Goal: Information Seeking & Learning: Find specific fact

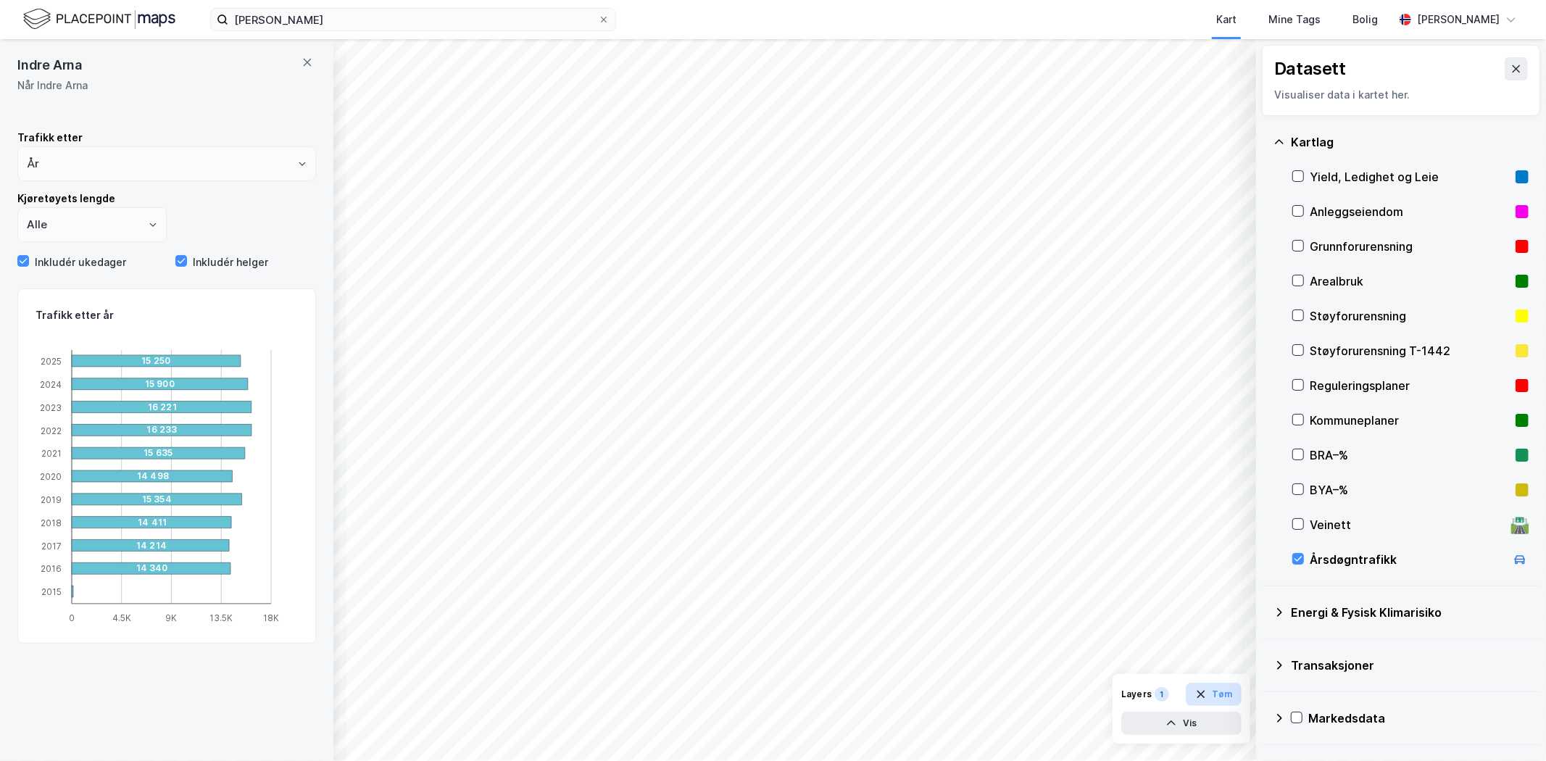
click at [1194, 694] on button "Tøm" at bounding box center [1214, 694] width 56 height 23
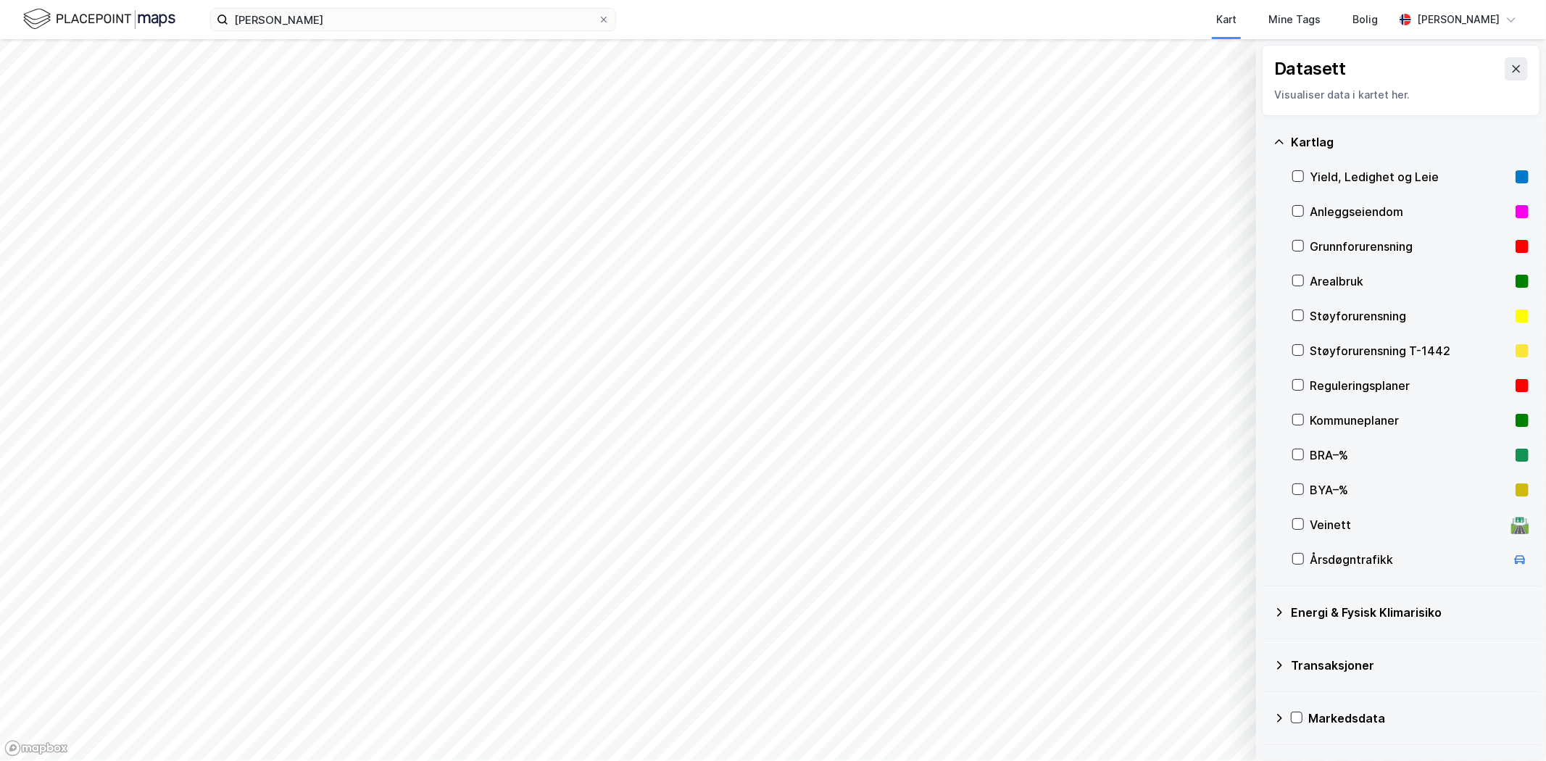
click at [1504, 66] on button at bounding box center [1515, 68] width 23 height 23
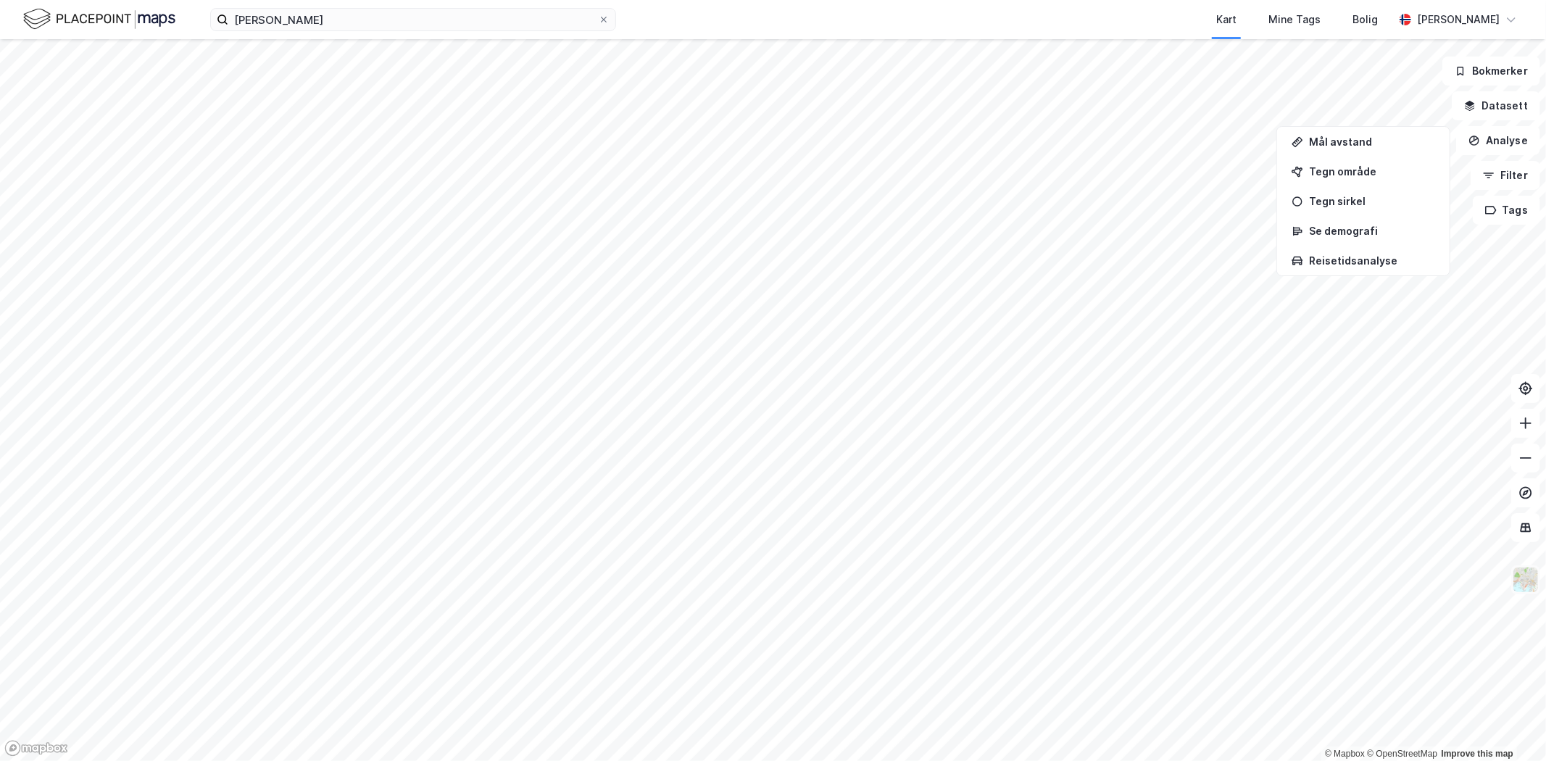
click at [1526, 578] on img at bounding box center [1526, 580] width 28 height 28
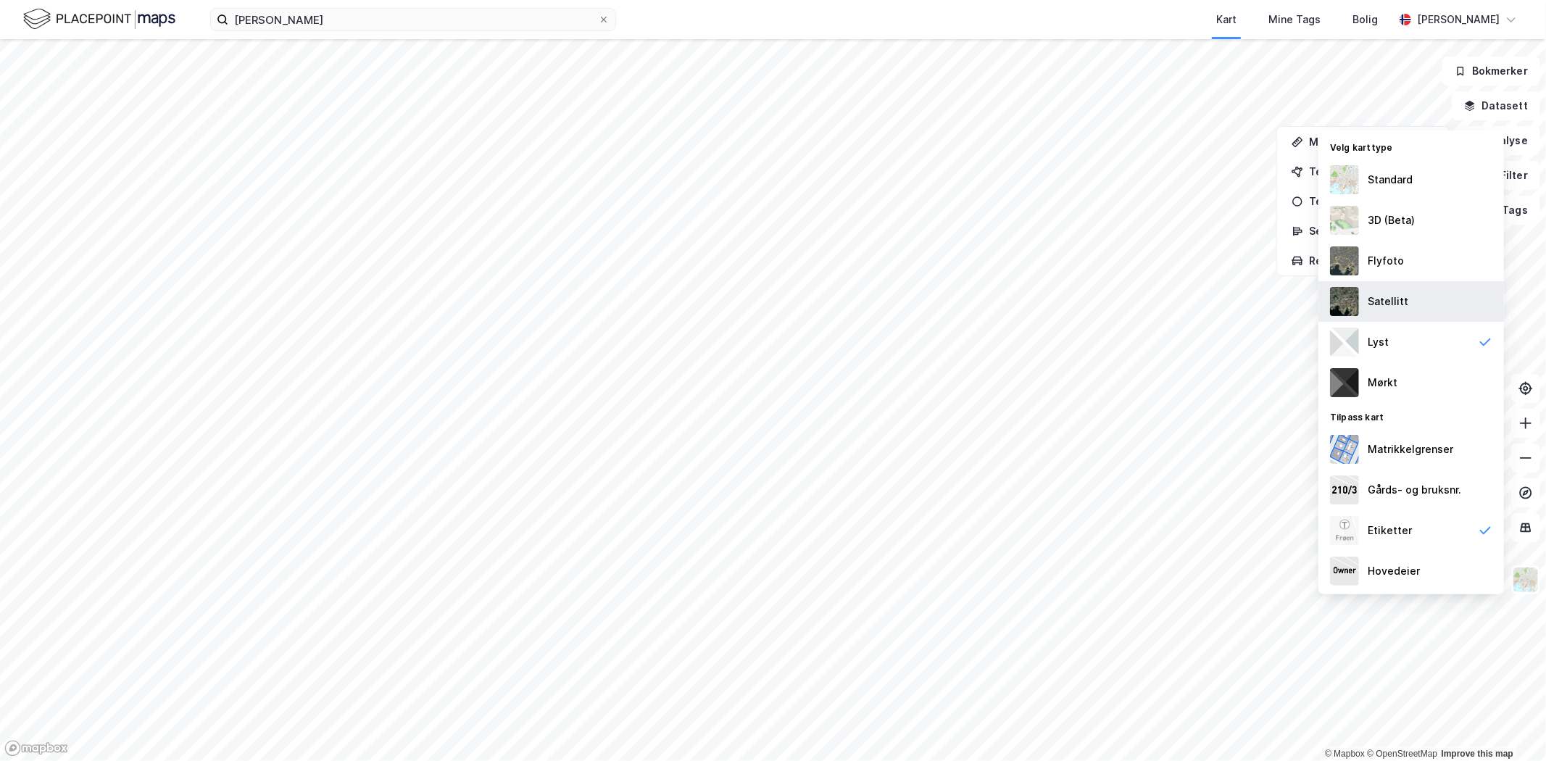
click at [1373, 302] on div "Satellitt" at bounding box center [1387, 301] width 41 height 17
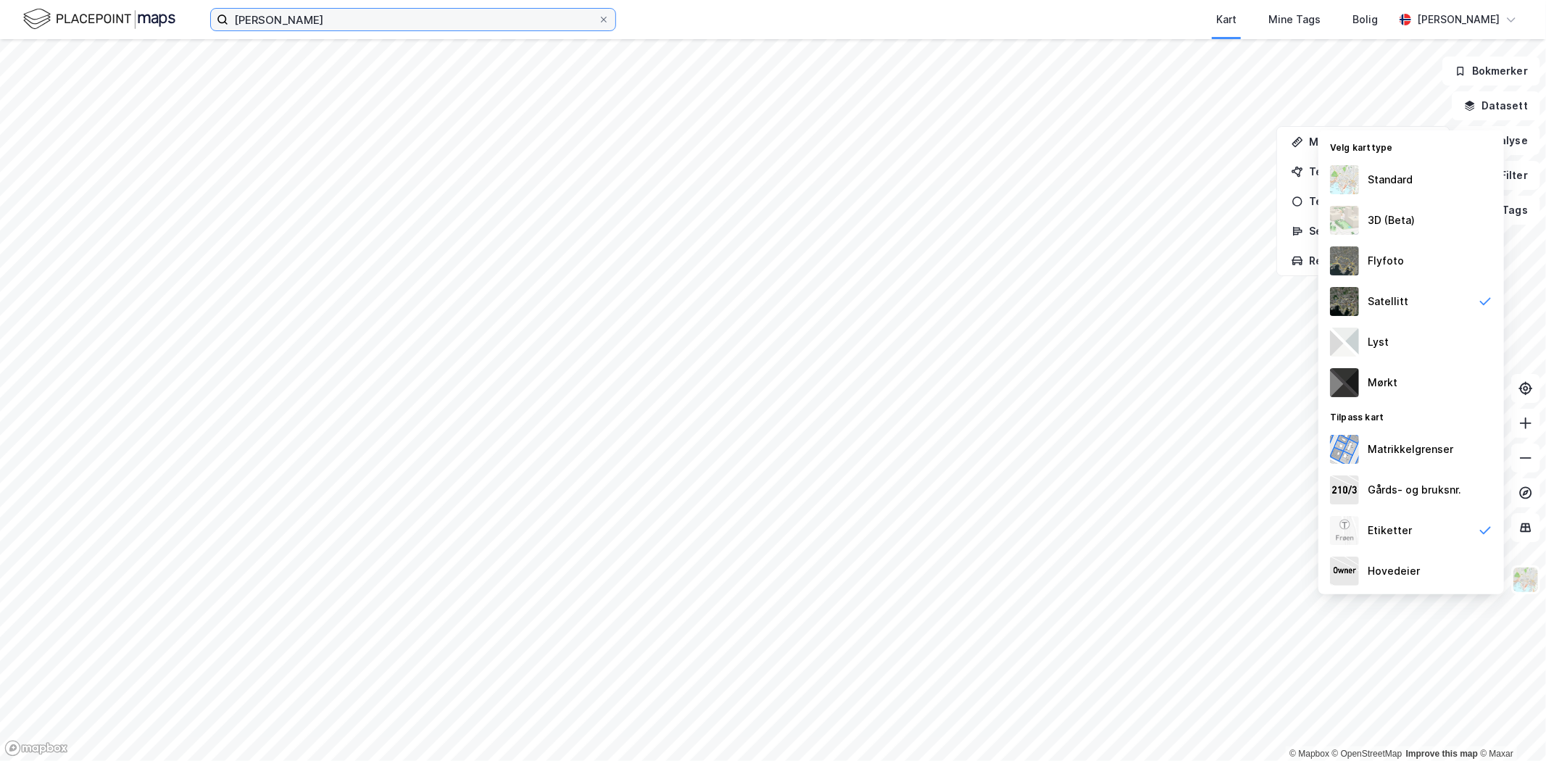
click at [248, 30] on input "[PERSON_NAME]" at bounding box center [413, 20] width 370 height 22
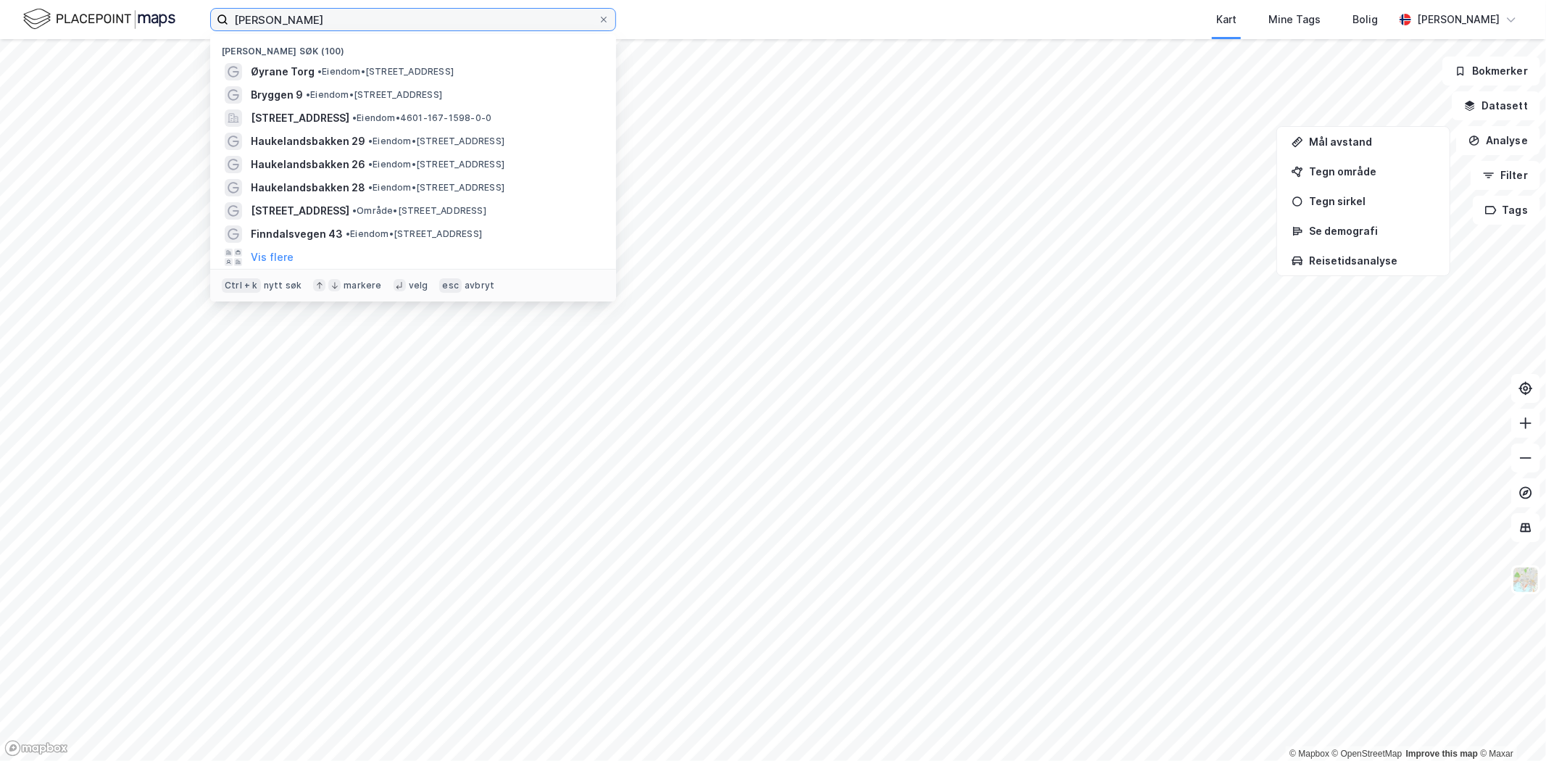
click at [261, 18] on input "[PERSON_NAME]" at bounding box center [413, 20] width 370 height 22
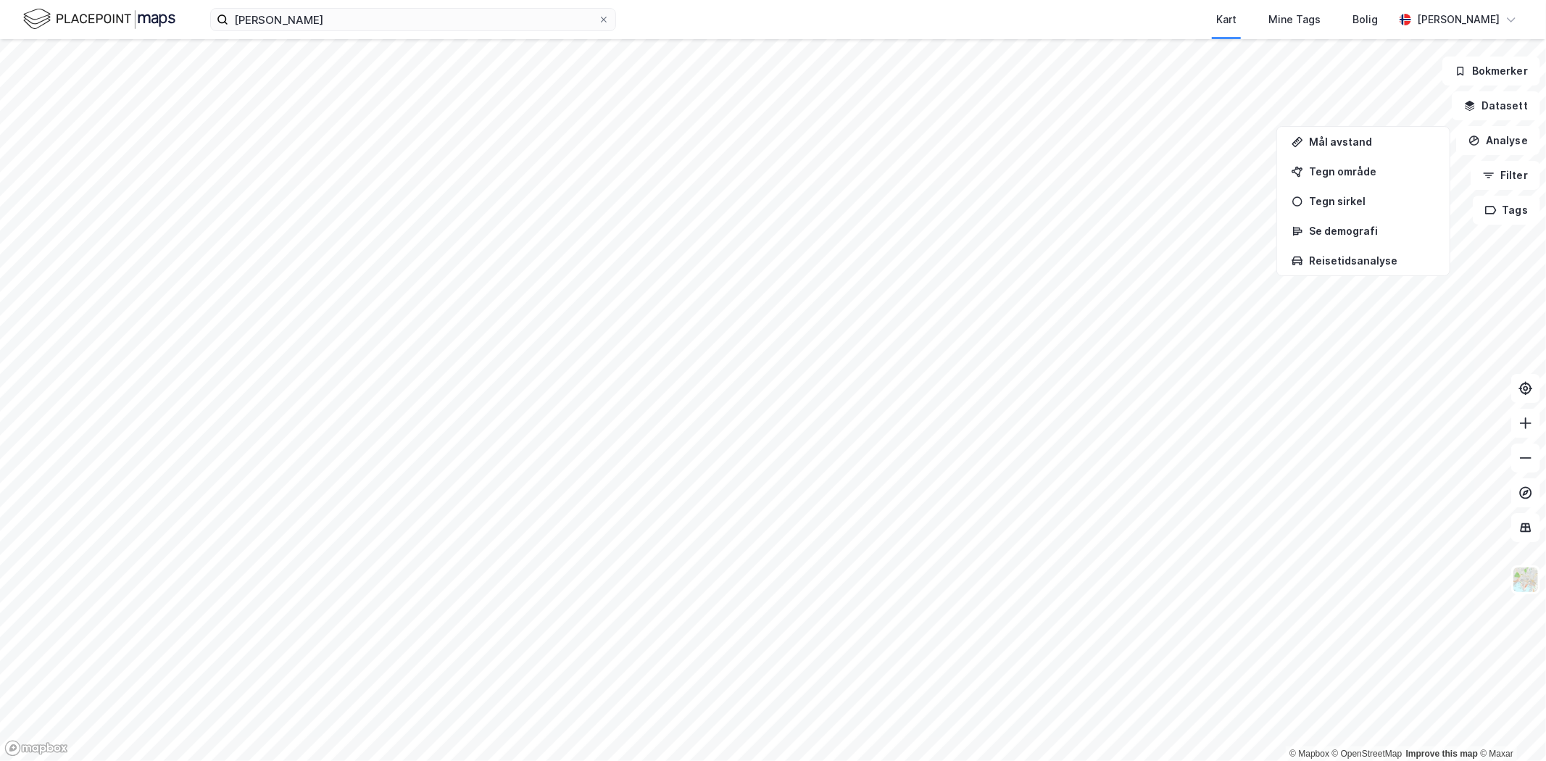
click at [70, 22] on img at bounding box center [99, 19] width 152 height 25
click at [280, 18] on input "[PERSON_NAME]" at bounding box center [413, 20] width 370 height 22
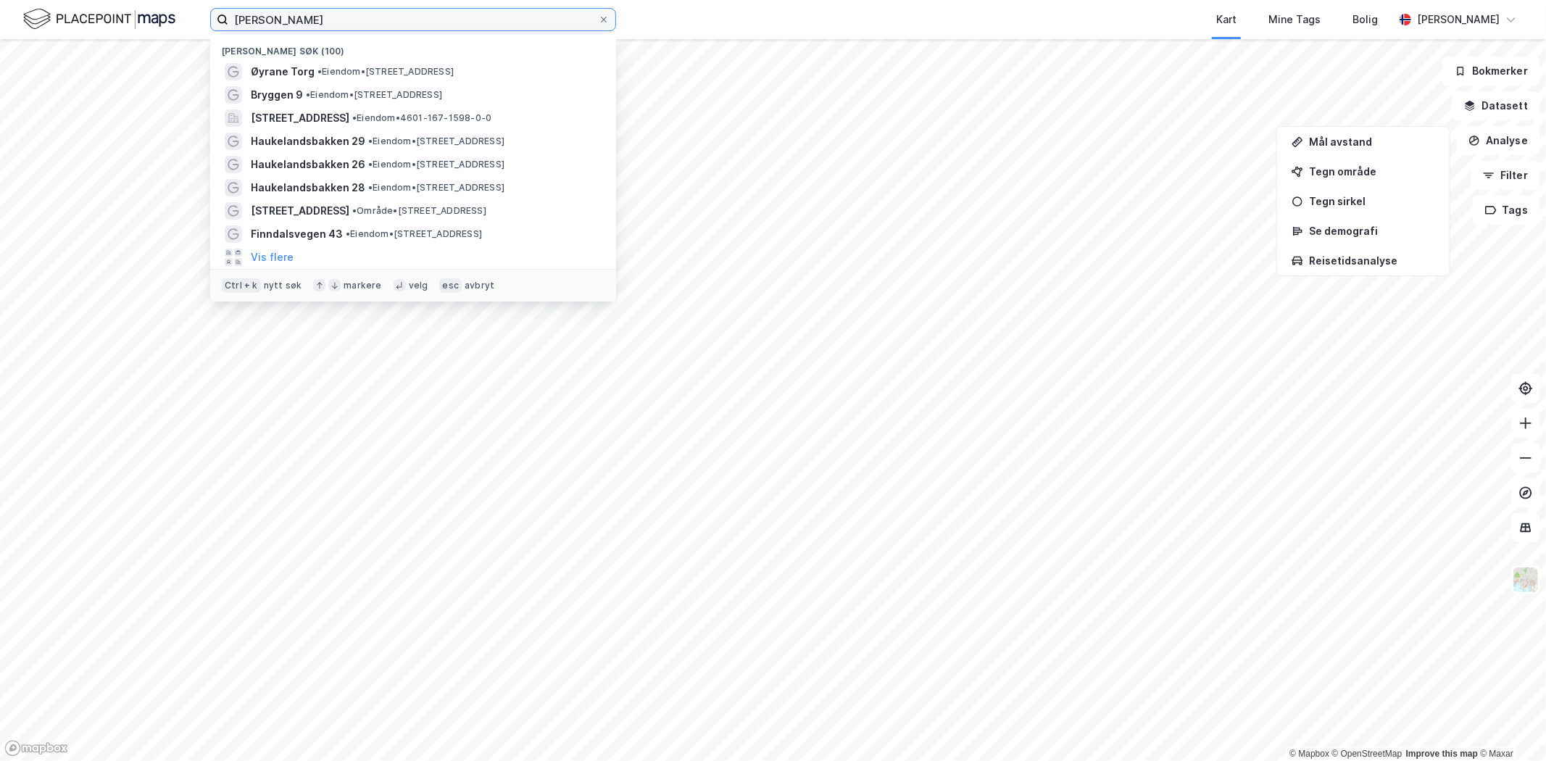
click at [305, 10] on input "[PERSON_NAME]" at bounding box center [413, 20] width 370 height 22
click at [307, 19] on input "[PERSON_NAME]" at bounding box center [413, 20] width 370 height 22
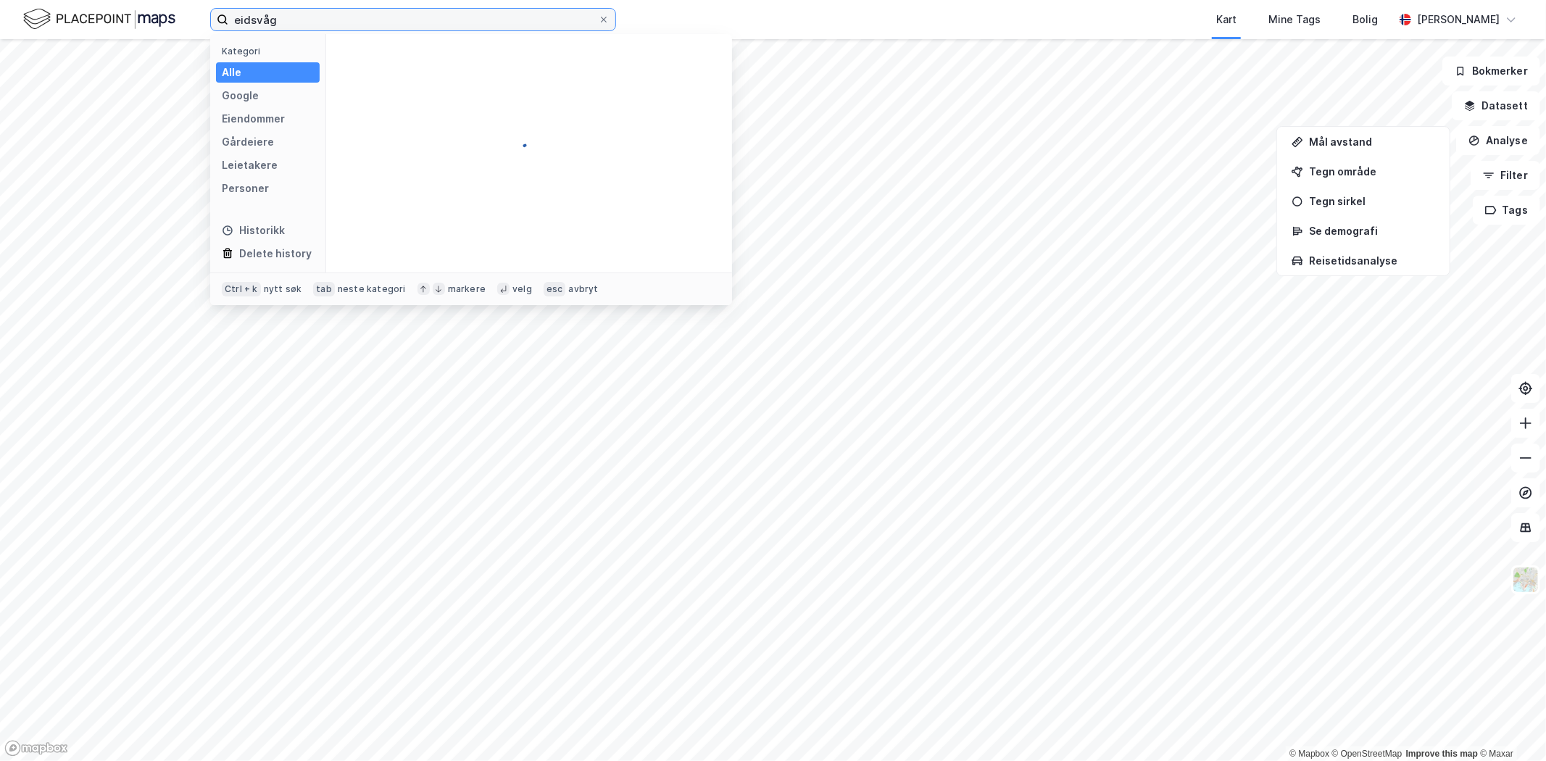
type input "eidsvåg"
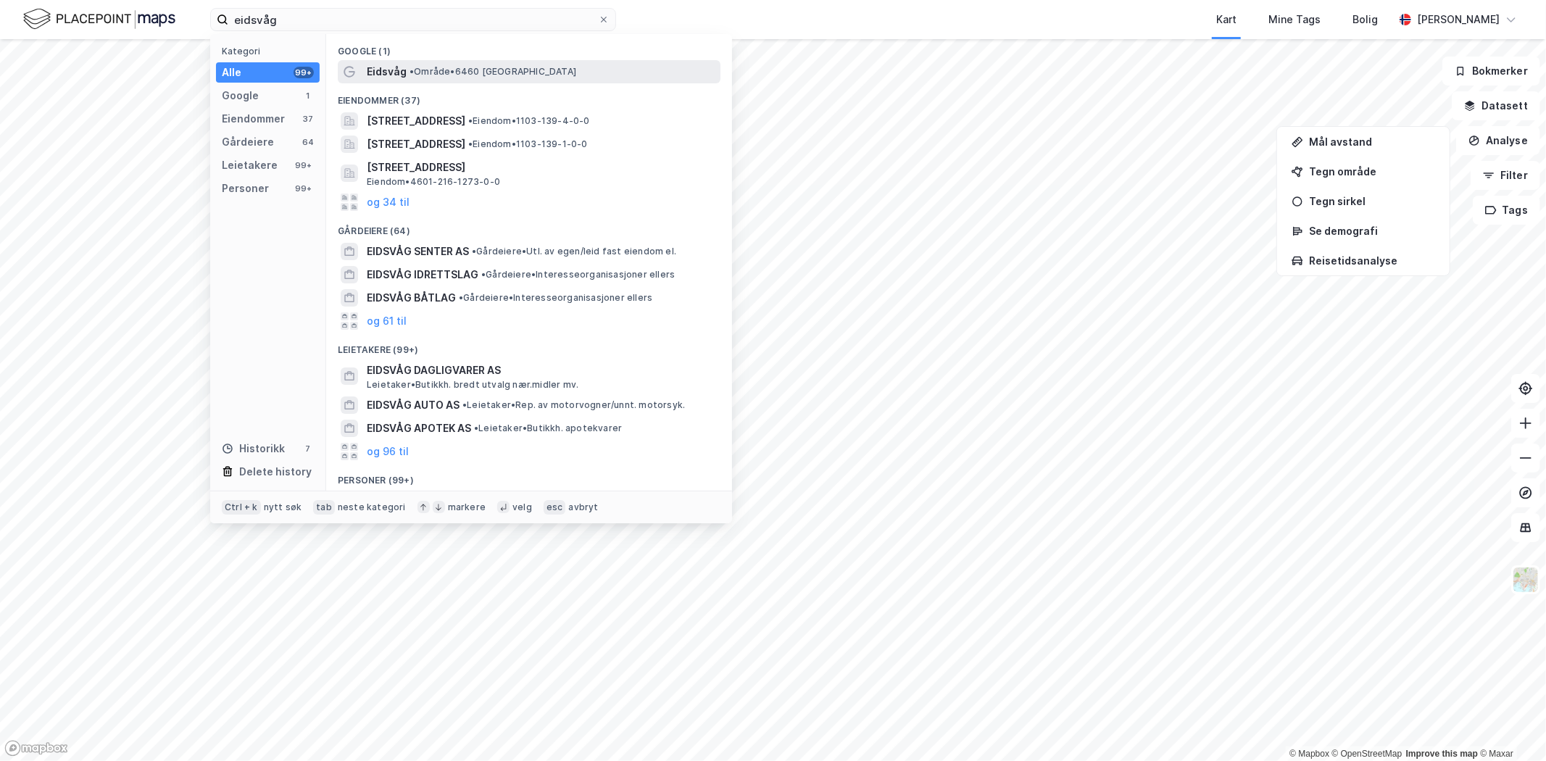
click at [352, 75] on icon at bounding box center [348, 71] width 11 height 11
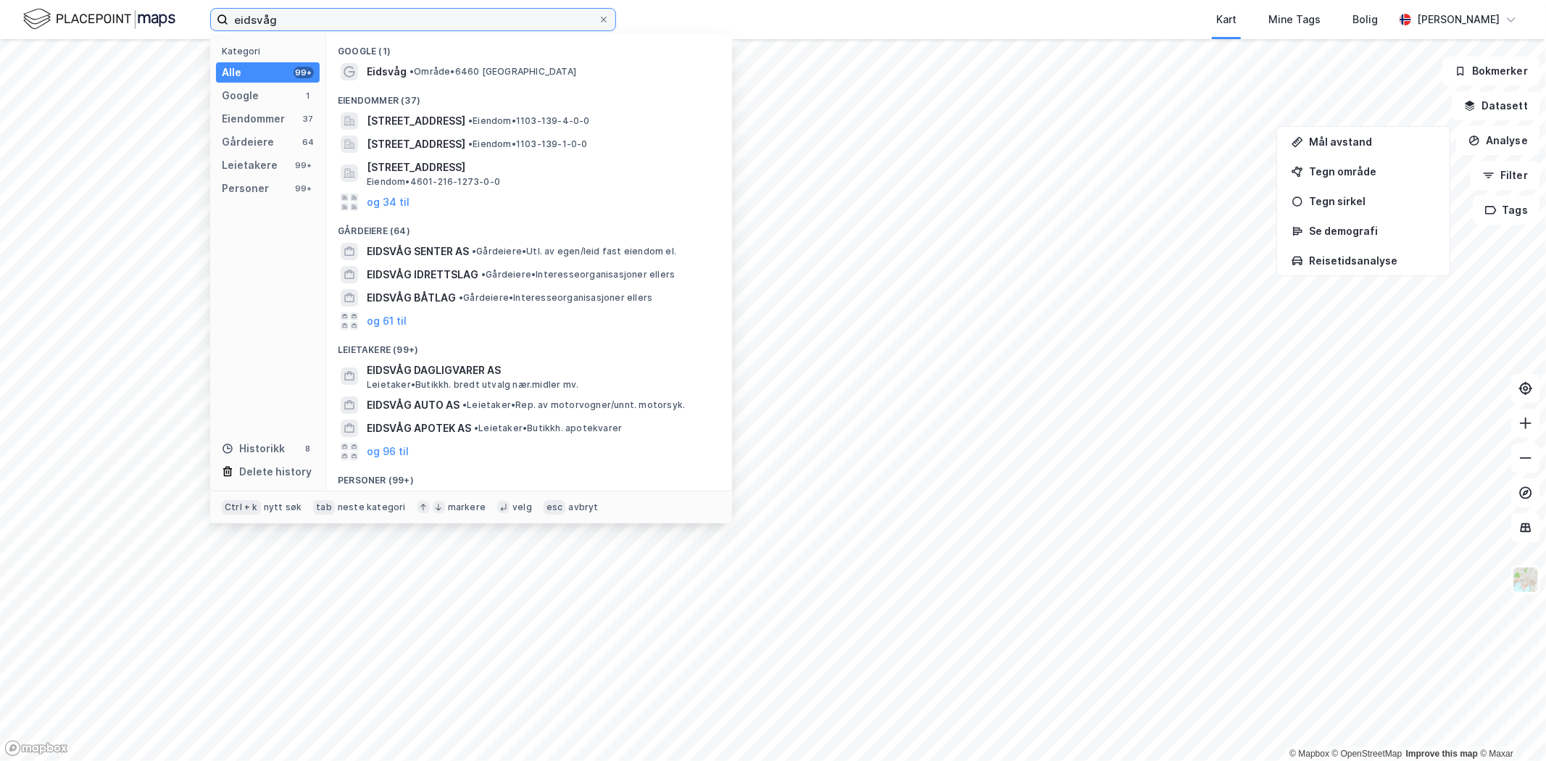
click at [430, 29] on input "eidsvåg" at bounding box center [413, 20] width 370 height 22
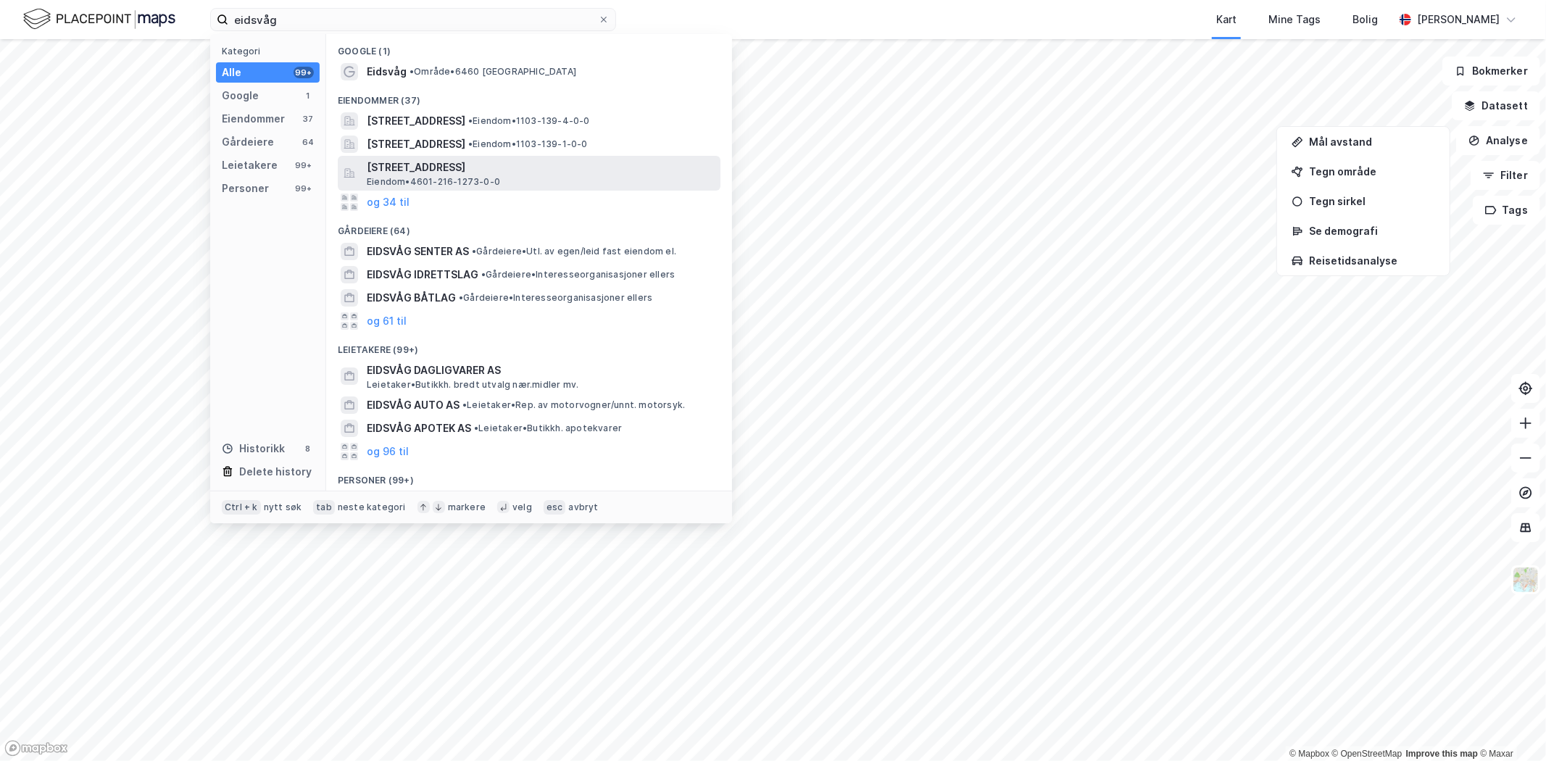
click at [469, 164] on span "[STREET_ADDRESS]" at bounding box center [541, 167] width 348 height 17
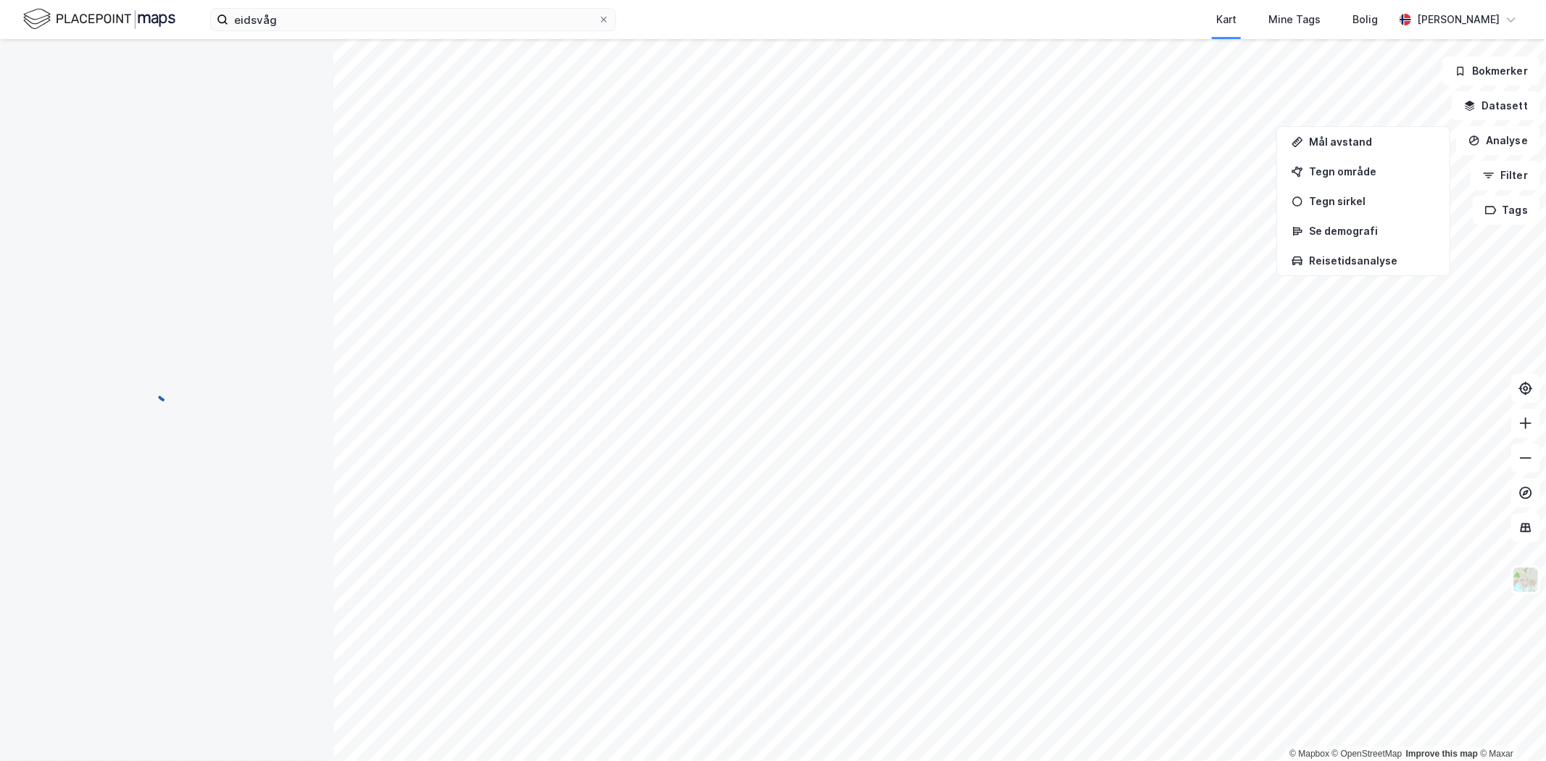
scroll to position [1, 0]
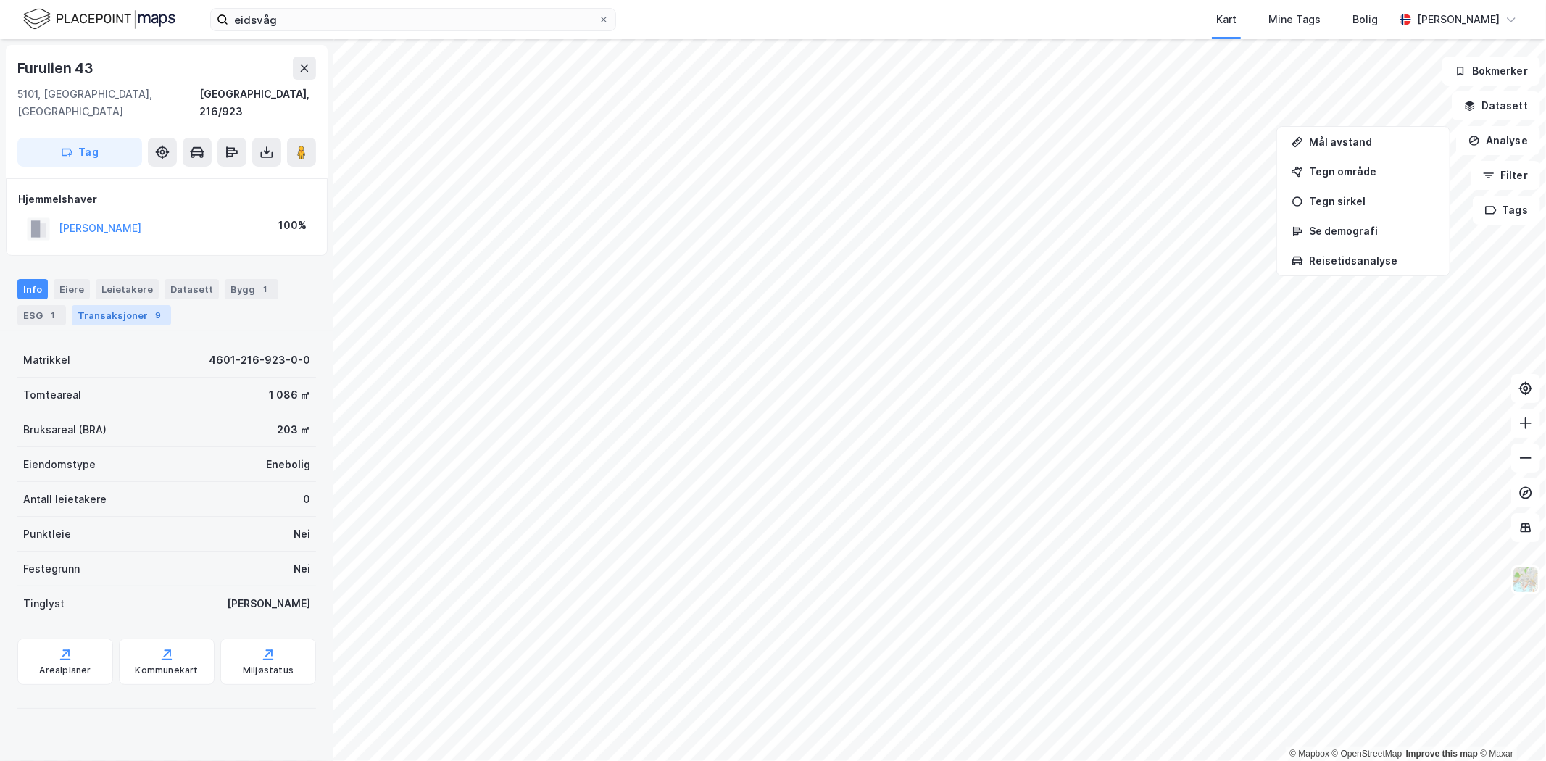
click at [116, 305] on div "Transaksjoner 9" at bounding box center [121, 315] width 99 height 20
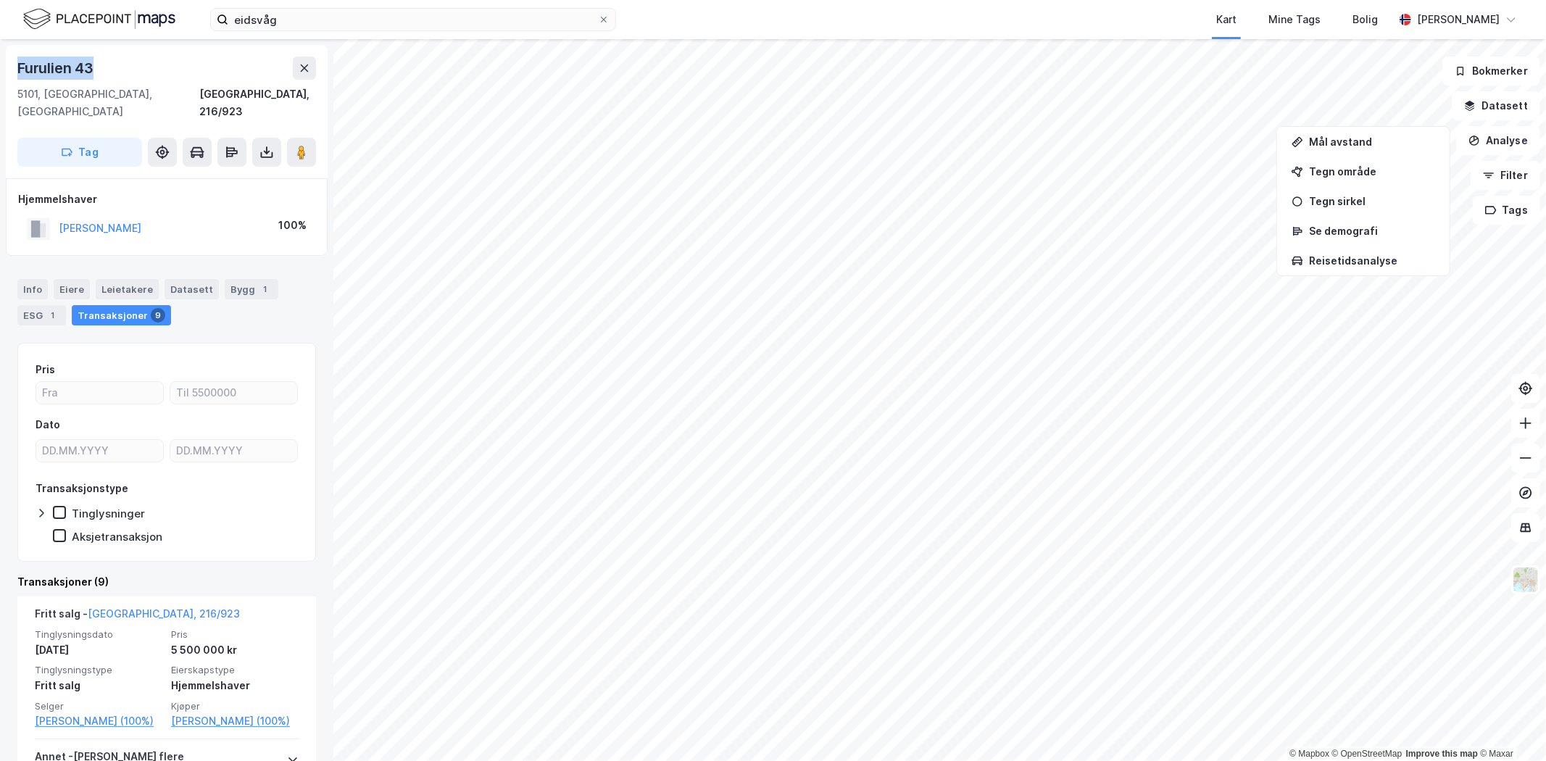
drag, startPoint x: 114, startPoint y: 69, endPoint x: 12, endPoint y: 65, distance: 102.2
click at [12, 65] on div "[STREET_ADDRESS]" at bounding box center [167, 111] width 322 height 133
copy div "Furulien 43"
